Goal: Find specific page/section: Find specific page/section

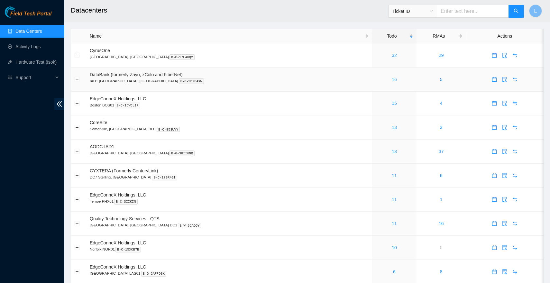
click at [391, 78] on link "16" at bounding box center [393, 79] width 5 height 5
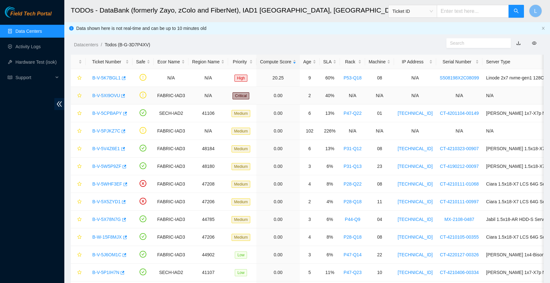
click at [99, 95] on link "B-V-5XI9OVU" at bounding box center [106, 95] width 28 height 5
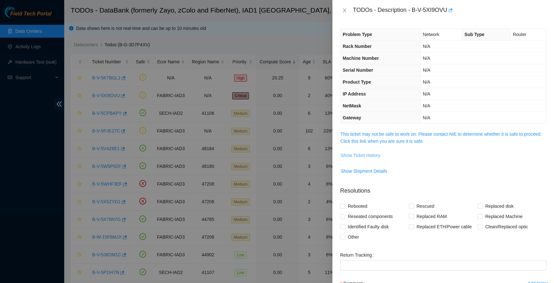
click at [354, 157] on span "Show Ticket History" at bounding box center [361, 155] width 40 height 7
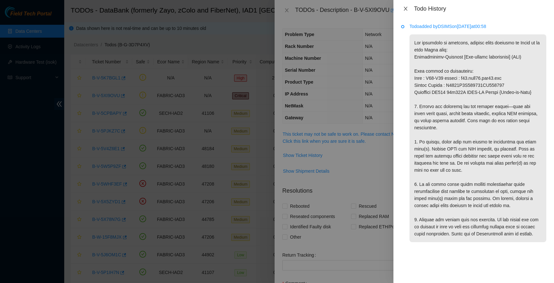
click at [407, 9] on icon "close" at bounding box center [405, 8] width 5 height 5
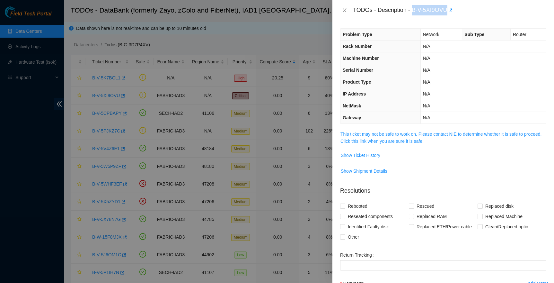
drag, startPoint x: 450, startPoint y: 9, endPoint x: 415, endPoint y: 9, distance: 34.7
click at [415, 9] on div "TODOs - Description - B-V-5XI9OVU" at bounding box center [449, 10] width 193 height 10
copy div "B-V-5XI9OVU"
click at [342, 10] on icon "close" at bounding box center [344, 10] width 5 height 5
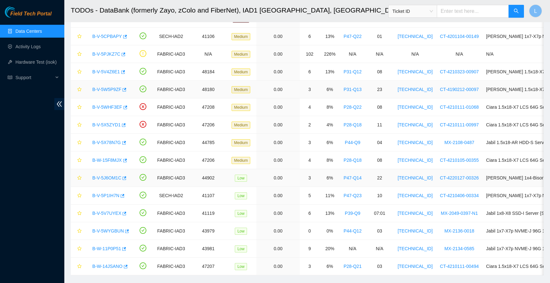
scroll to position [94, 0]
